Goal: Find specific page/section: Find specific page/section

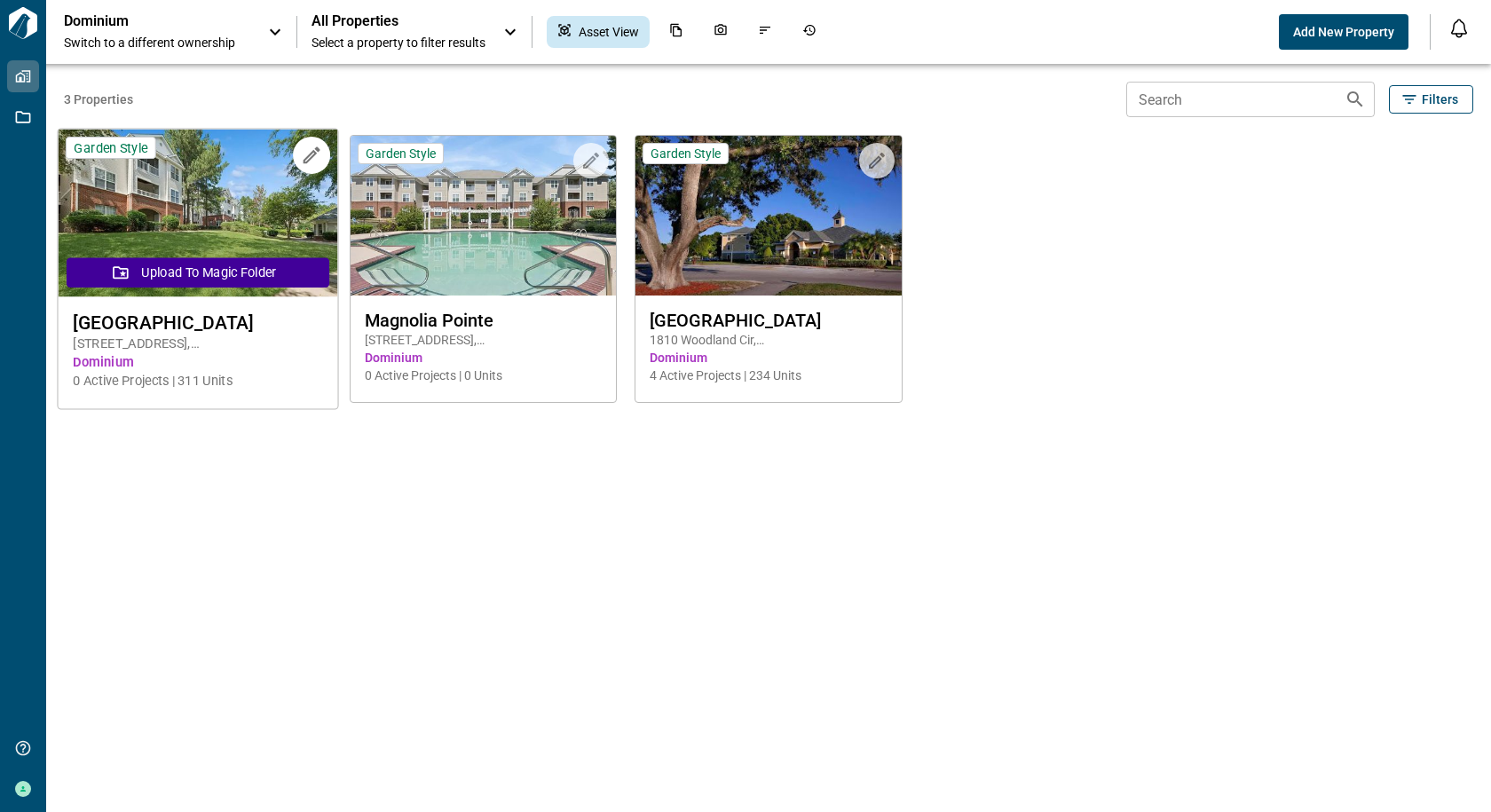
click at [185, 327] on span "[GEOGRAPHIC_DATA]" at bounding box center [197, 322] width 249 height 22
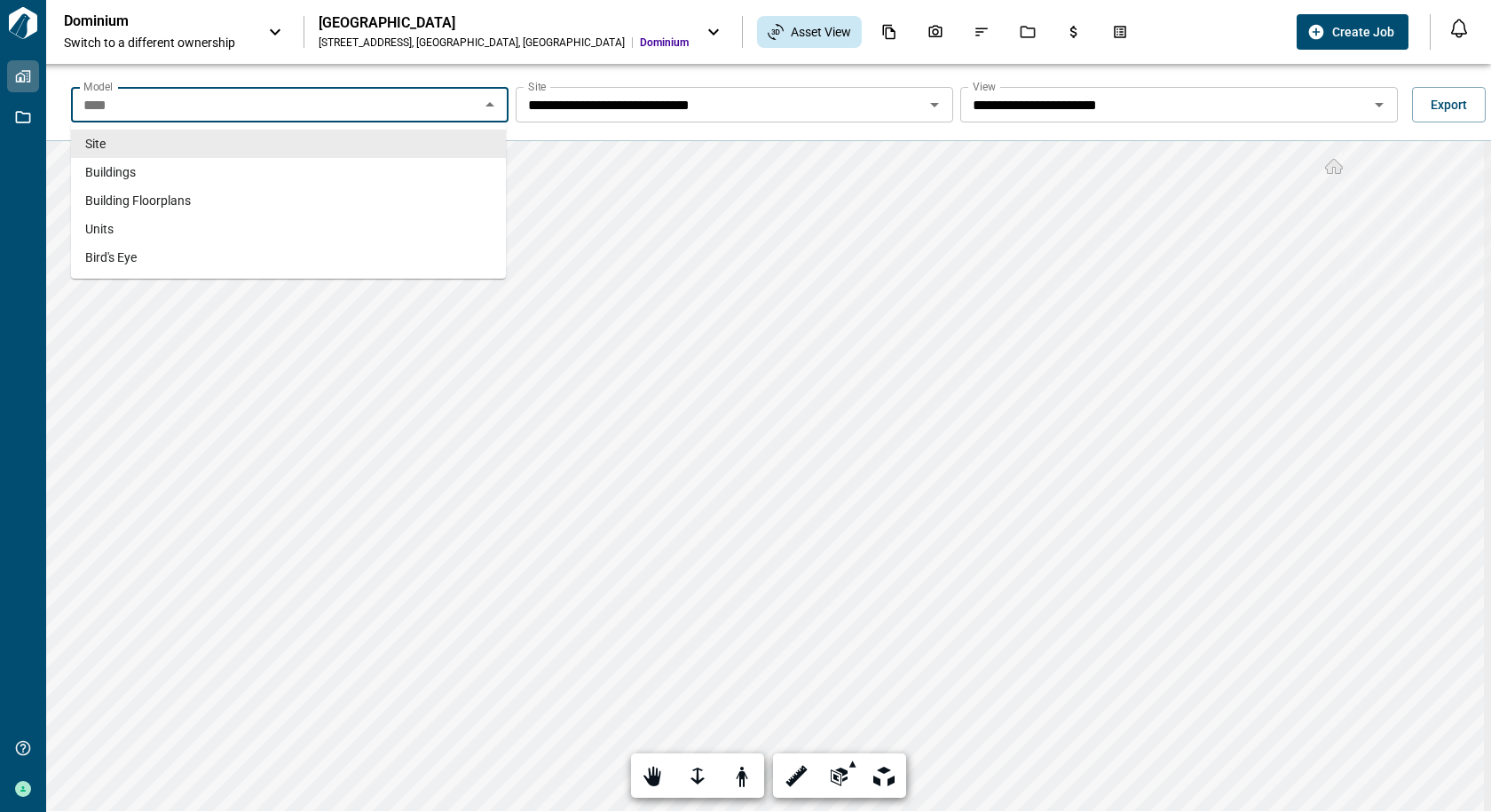
click at [471, 106] on input "****" at bounding box center [275, 105] width 398 height 25
click at [273, 217] on li "Units" at bounding box center [288, 229] width 435 height 28
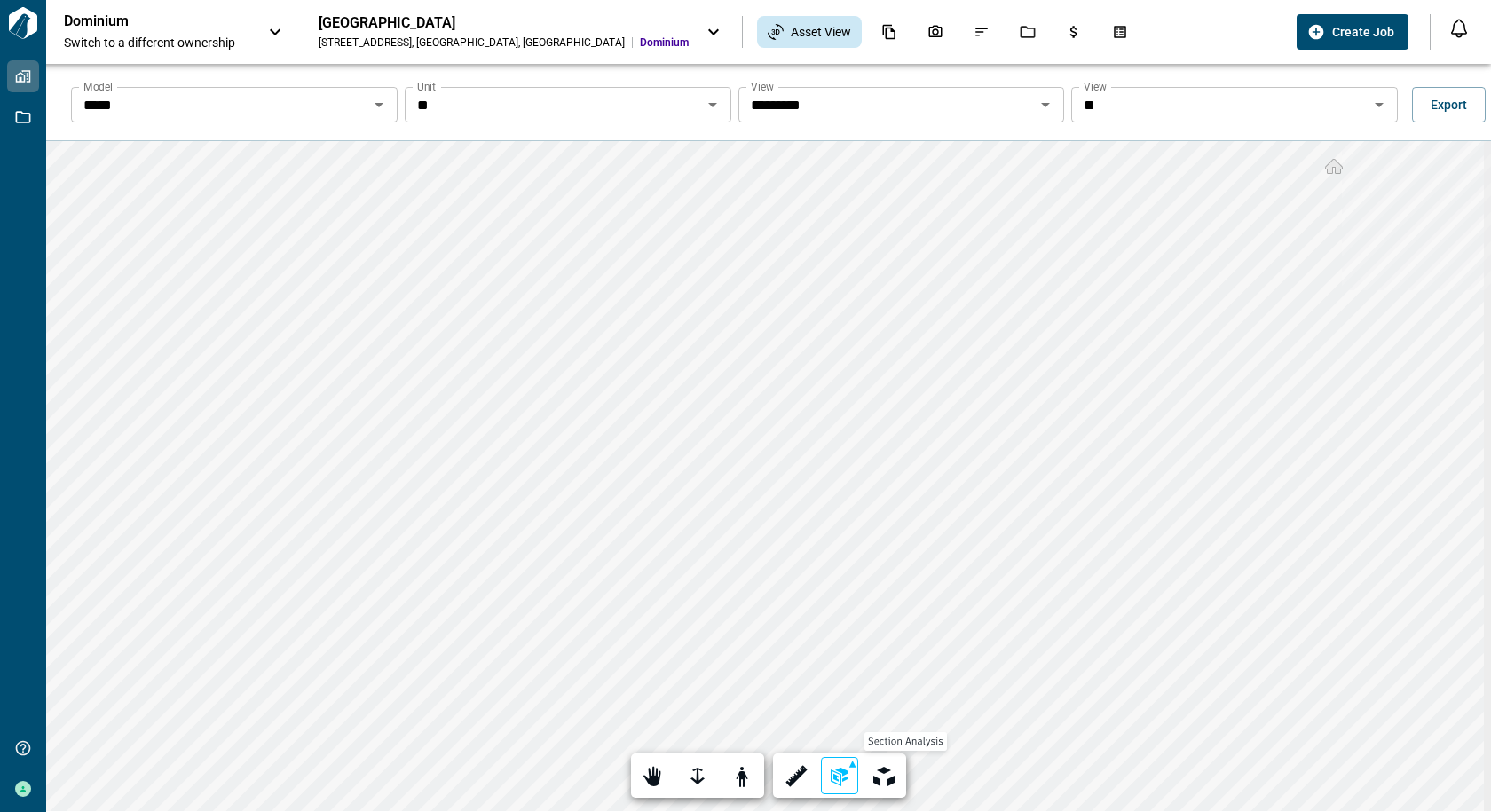
click at [848, 778] on div at bounding box center [840, 777] width 25 height 28
click at [839, 649] on div at bounding box center [840, 639] width 25 height 28
click at [841, 775] on div at bounding box center [840, 777] width 25 height 28
click at [791, 31] on span "Asset View" at bounding box center [821, 32] width 60 height 18
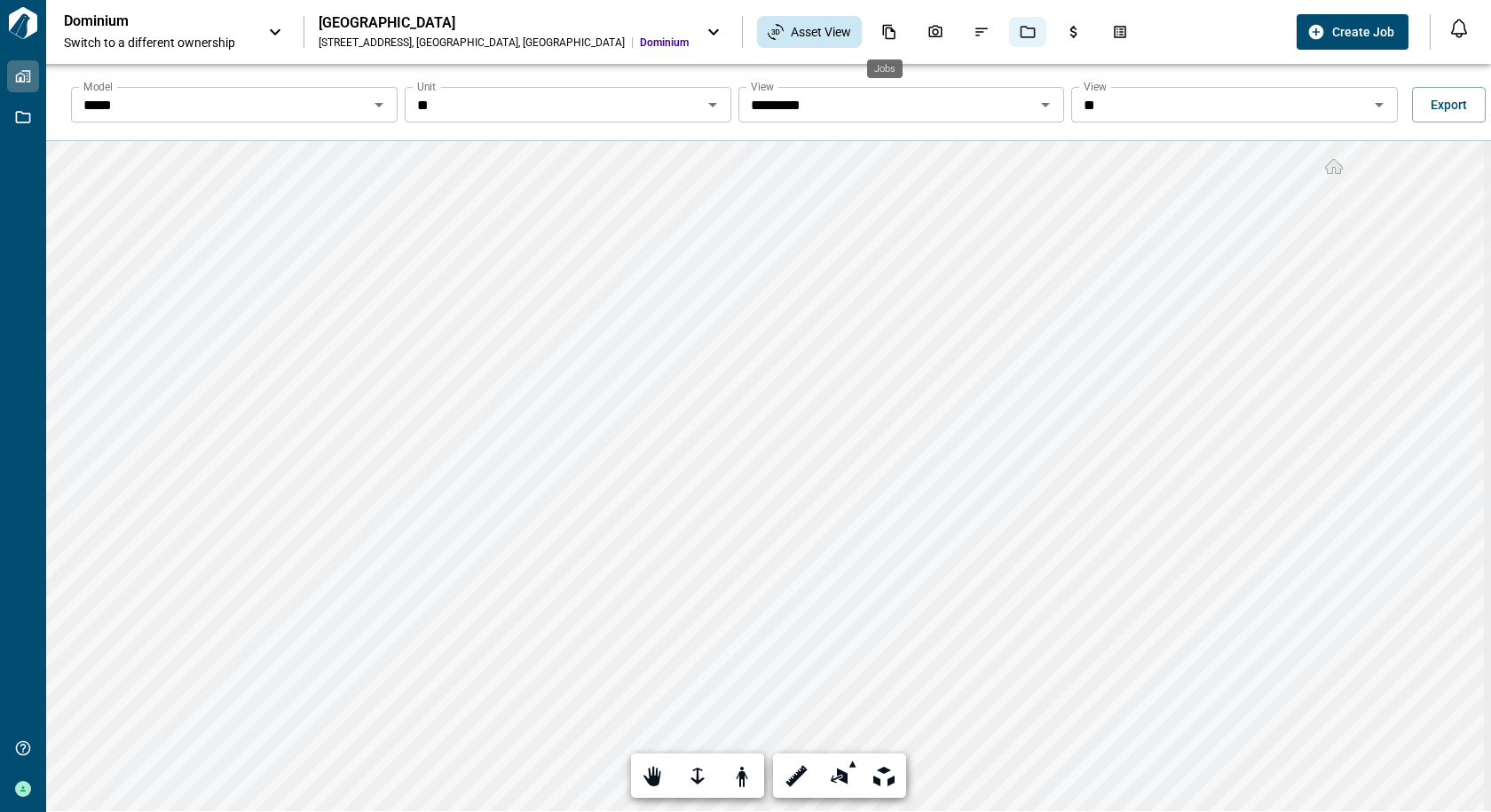
click at [1009, 28] on div "Jobs" at bounding box center [1028, 32] width 37 height 30
